Goal: Task Accomplishment & Management: Manage account settings

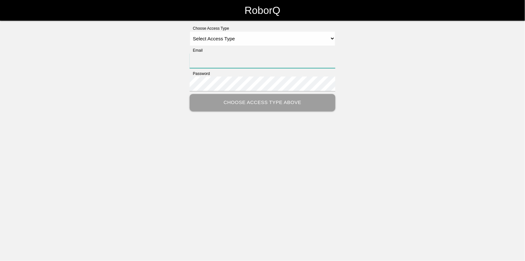
type input "[EMAIL_ADDRESS][DOMAIN_NAME]"
click at [216, 41] on select "Select Access Type Admin Customer Supervisor Worker" at bounding box center [262, 38] width 146 height 15
select select "Admin"
click at [189, 31] on select "Select Access Type Admin Customer Supervisor Worker" at bounding box center [262, 38] width 146 height 15
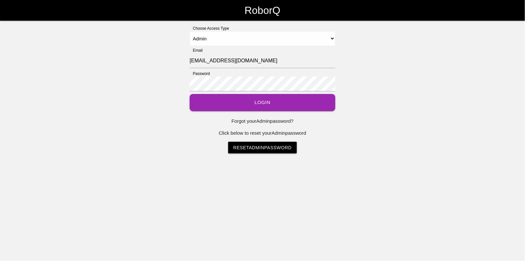
click at [263, 102] on button "Login" at bounding box center [262, 102] width 146 height 17
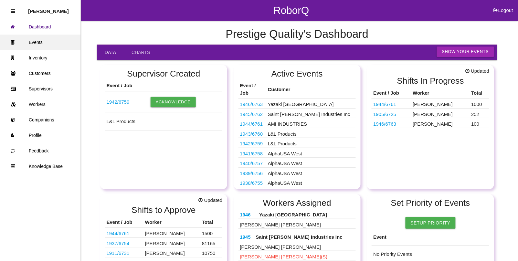
click at [36, 42] on link "Events" at bounding box center [40, 43] width 80 height 16
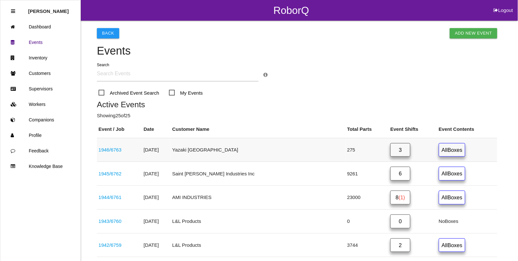
click at [391, 154] on link "3" at bounding box center [401, 150] width 20 height 14
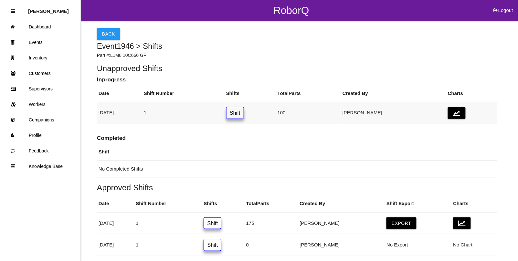
click at [244, 113] on link "Shift" at bounding box center [235, 113] width 18 height 12
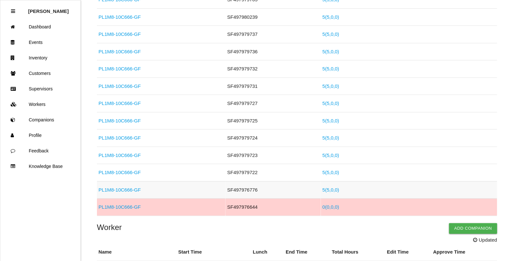
scroll to position [283, 0]
click at [325, 103] on link "5 ( 5 , 0 , 0 )" at bounding box center [331, 103] width 17 height 5
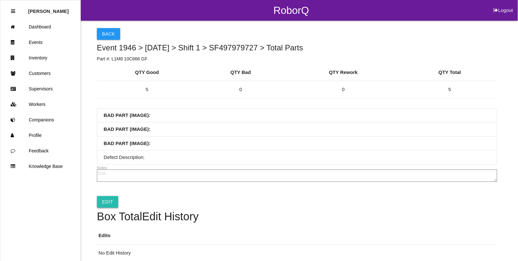
click at [108, 200] on link "Edit" at bounding box center [107, 202] width 21 height 12
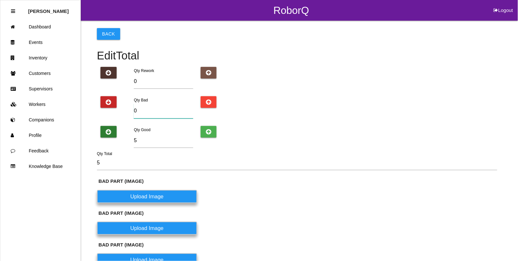
drag, startPoint x: 155, startPoint y: 114, endPoint x: 112, endPoint y: 114, distance: 43.0
click at [112, 114] on div "Qty Bad 0" at bounding box center [297, 108] width 401 height 25
type input "1"
type input "6"
type input "1"
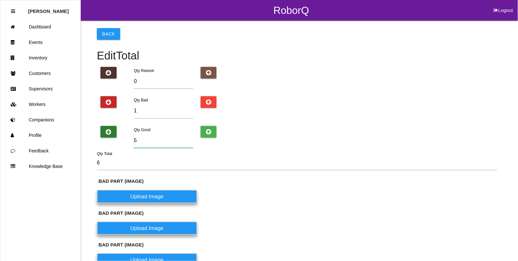
drag, startPoint x: 142, startPoint y: 143, endPoint x: 131, endPoint y: 141, distance: 10.7
click at [131, 141] on div "Qty Good 5" at bounding box center [163, 138] width 67 height 25
type input "4"
type input "5"
type input "4"
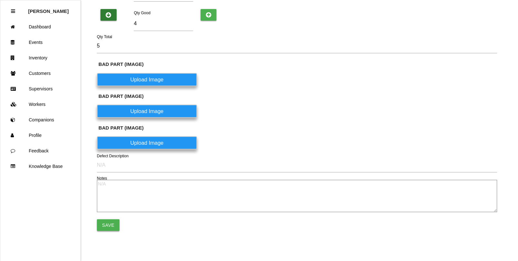
click at [109, 222] on button "Save" at bounding box center [108, 226] width 23 height 12
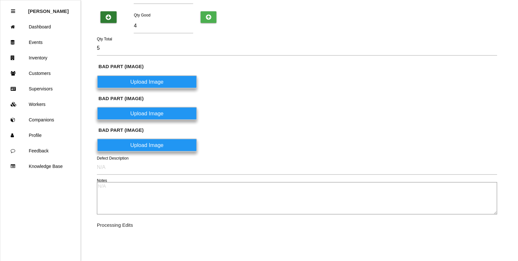
scroll to position [113, 0]
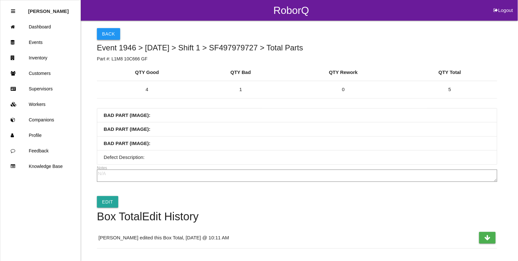
click at [110, 38] on button "Back" at bounding box center [108, 34] width 23 height 12
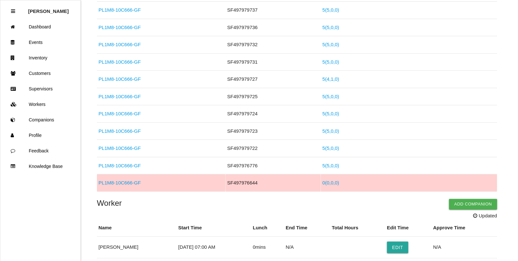
scroll to position [323, 0]
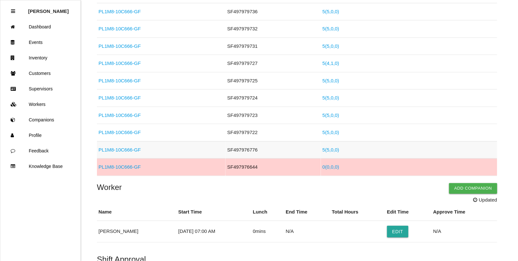
click at [329, 152] on link "5 ( 5 , 0 , 0 )" at bounding box center [331, 149] width 17 height 5
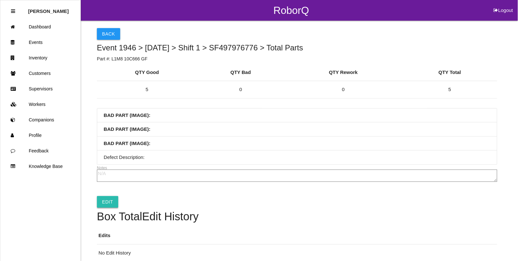
click at [110, 199] on link "Edit" at bounding box center [107, 202] width 21 height 12
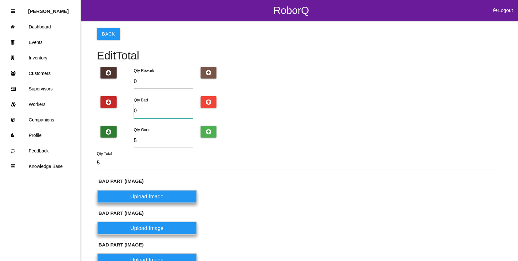
drag, startPoint x: 149, startPoint y: 115, endPoint x: 91, endPoint y: 112, distance: 58.3
click at [91, 112] on div "Back Translate Weight to Parts Weight unit: Rework Weight Bad Weight Good Weigh…" at bounding box center [259, 185] width 518 height 328
type input "1"
type input "6"
type input "1"
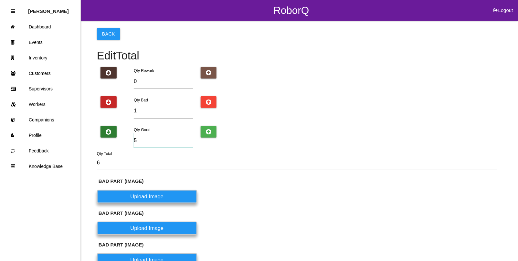
drag, startPoint x: 140, startPoint y: 141, endPoint x: 125, endPoint y: 139, distance: 14.4
click at [125, 139] on div "Qty Good 5" at bounding box center [297, 138] width 401 height 25
type input "4"
type input "5"
type input "4"
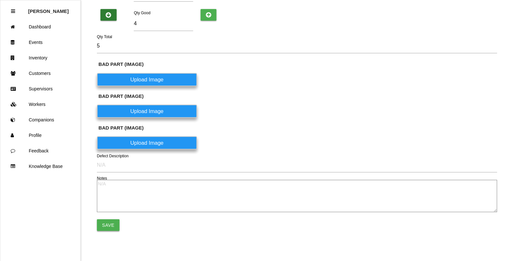
click at [109, 220] on button "Save" at bounding box center [108, 226] width 23 height 12
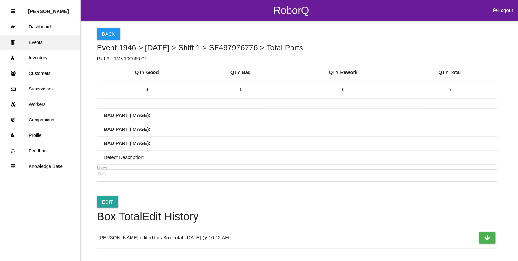
click at [39, 41] on link "Events" at bounding box center [40, 43] width 80 height 16
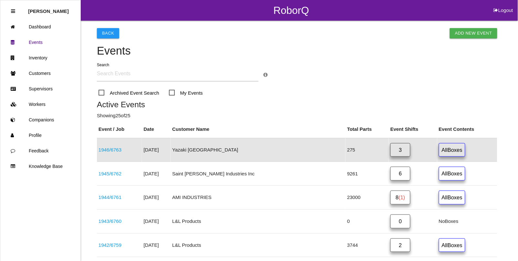
click at [391, 151] on link "3" at bounding box center [401, 150] width 20 height 14
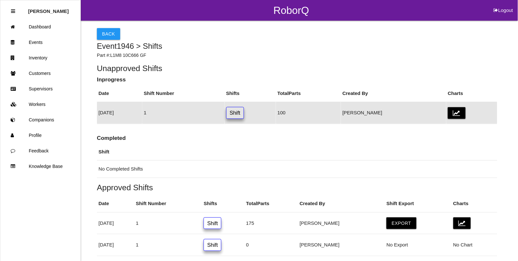
click at [244, 115] on link "Shift" at bounding box center [235, 113] width 18 height 12
